Goal: Information Seeking & Learning: Learn about a topic

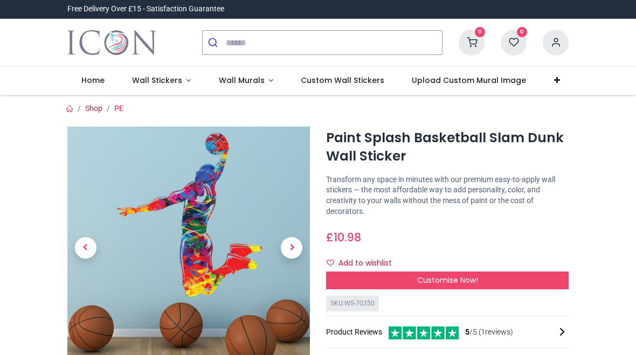
click at [294, 252] on span "Next" at bounding box center [292, 248] width 22 height 22
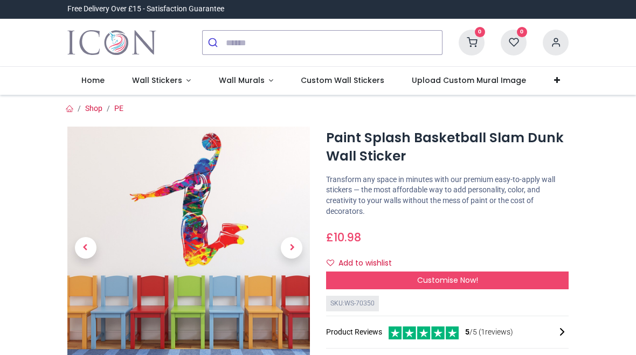
click at [295, 252] on span "Next" at bounding box center [292, 248] width 22 height 22
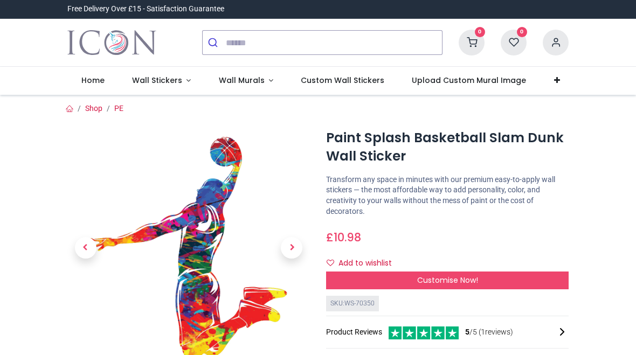
click at [292, 249] on span "Next" at bounding box center [292, 248] width 22 height 22
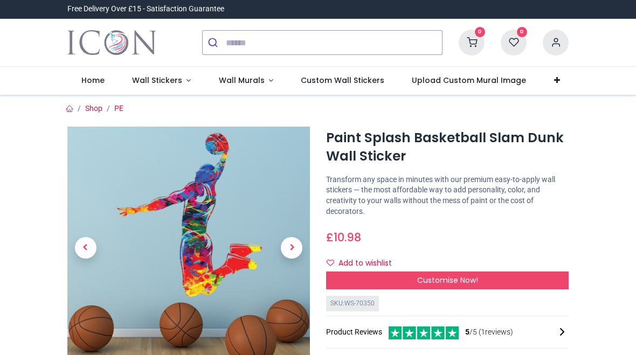
click at [292, 252] on span "Next" at bounding box center [292, 248] width 22 height 22
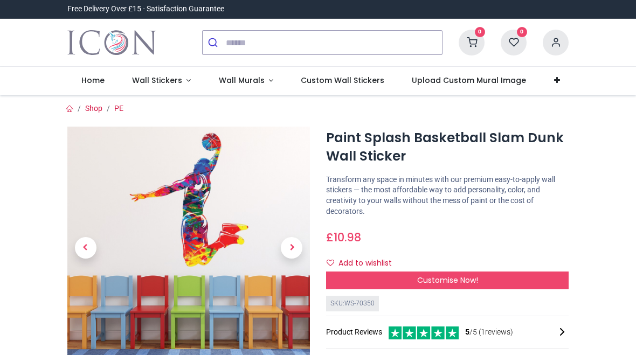
click at [290, 250] on span "Next" at bounding box center [292, 248] width 22 height 22
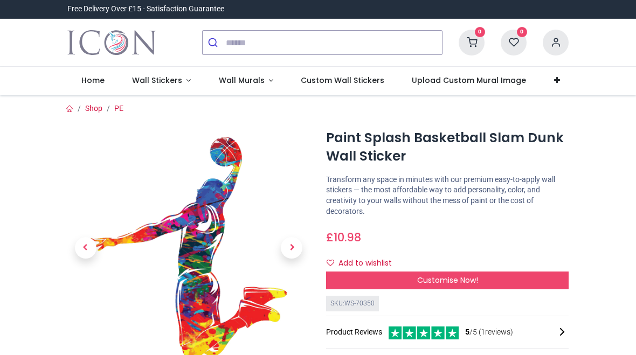
click at [291, 254] on span "Next" at bounding box center [292, 248] width 22 height 22
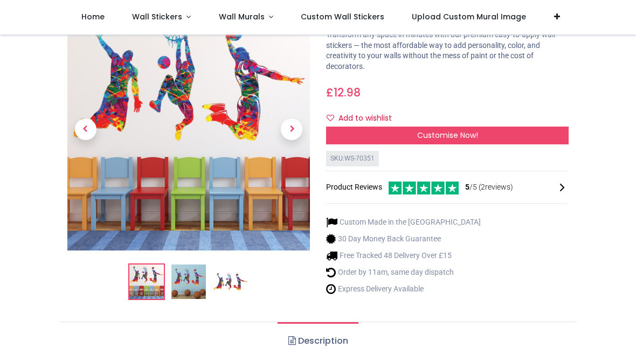
scroll to position [86, 0]
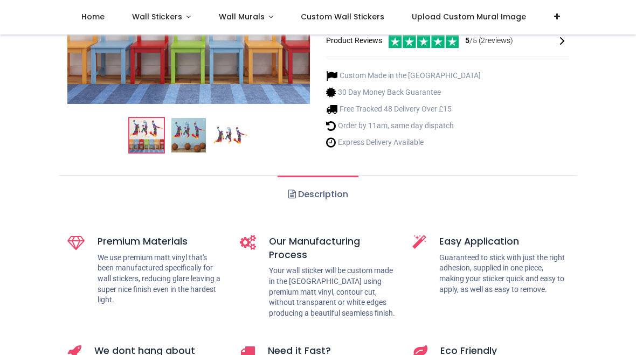
scroll to position [238, 0]
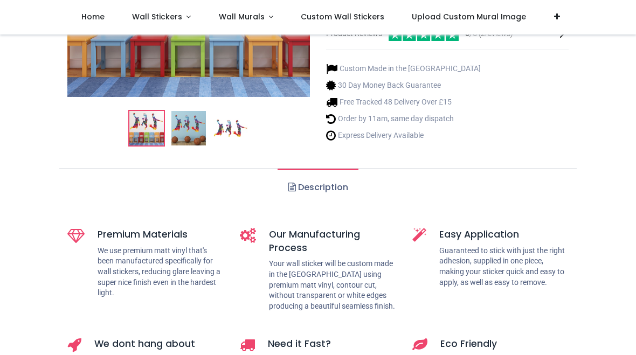
click at [345, 190] on link "Description" at bounding box center [317, 188] width 80 height 38
click at [331, 183] on link "Description" at bounding box center [317, 188] width 80 height 38
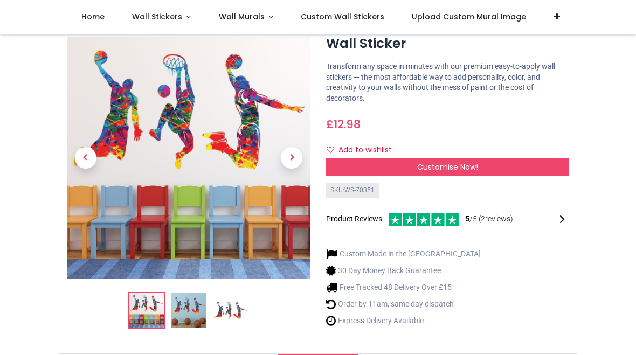
scroll to position [55, 0]
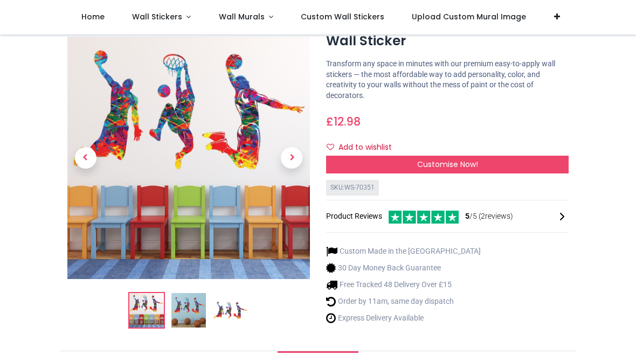
click at [296, 162] on span "Next" at bounding box center [292, 159] width 22 height 22
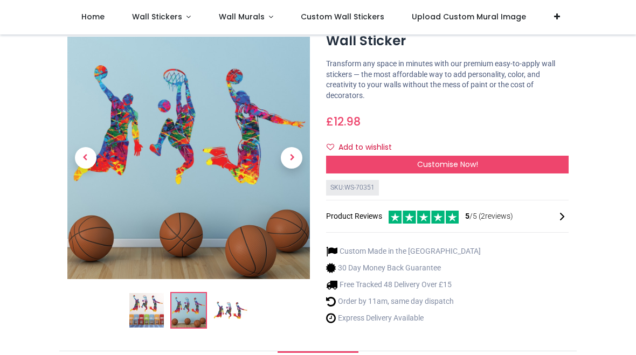
click at [293, 162] on span "Next" at bounding box center [292, 159] width 22 height 22
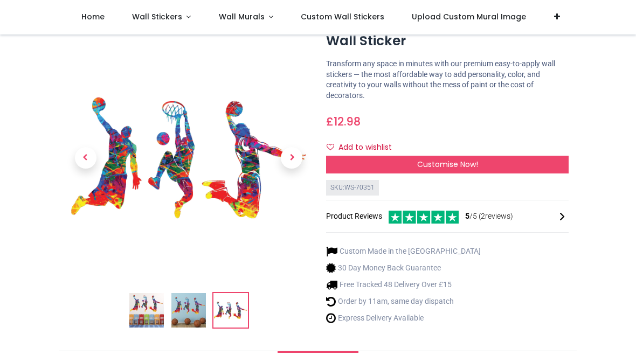
click at [298, 160] on span "Next" at bounding box center [292, 159] width 22 height 22
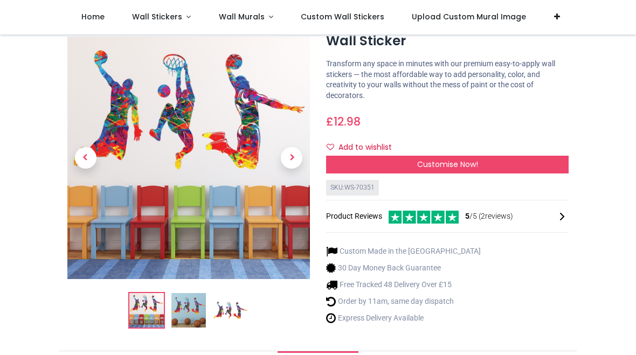
click at [295, 159] on span "Next" at bounding box center [292, 159] width 22 height 22
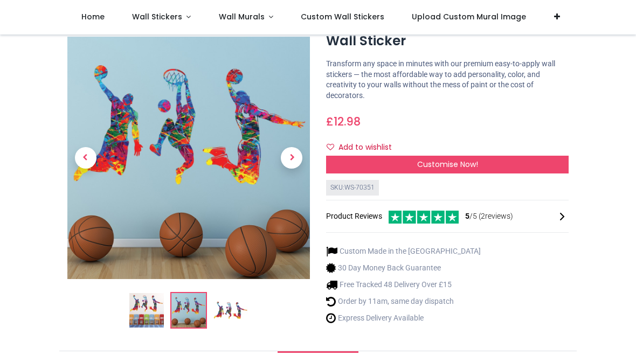
click at [294, 155] on span "Next" at bounding box center [292, 159] width 22 height 22
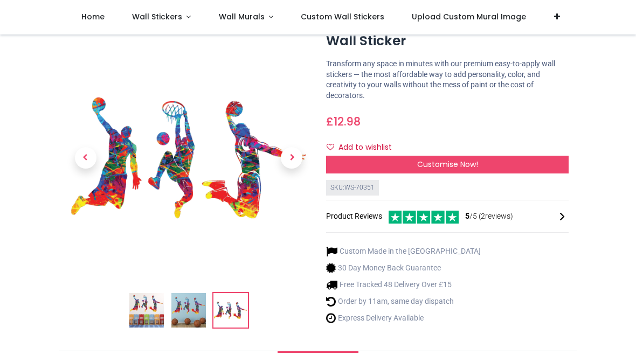
click at [292, 161] on span "Next" at bounding box center [292, 159] width 22 height 22
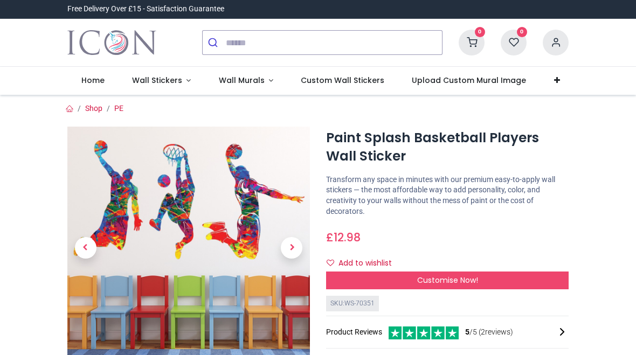
scroll to position [0, 0]
click at [565, 328] on icon at bounding box center [561, 331] width 13 height 13
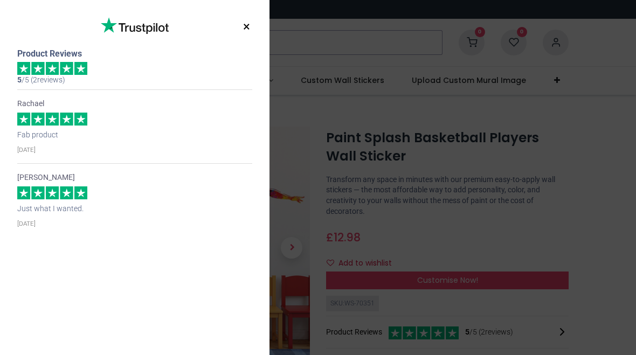
scroll to position [-1, 0]
click at [253, 27] on button "×" at bounding box center [246, 26] width 13 height 19
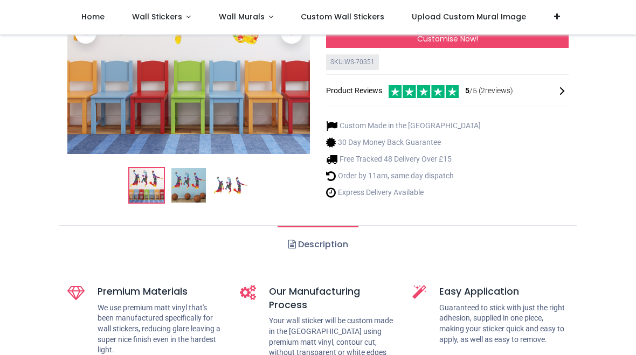
scroll to position [185, 0]
